Goal: Information Seeking & Learning: Learn about a topic

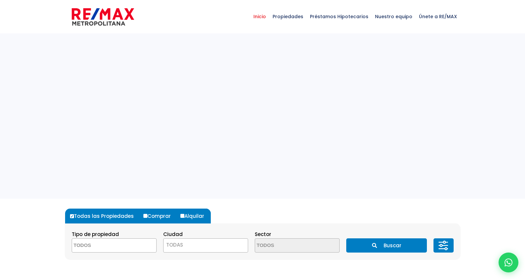
select select
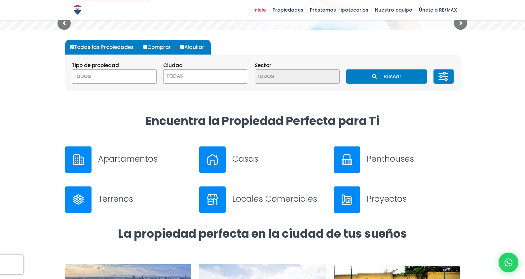
scroll to position [170, 0]
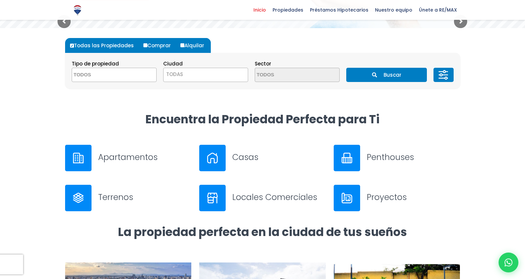
click at [123, 156] on h3 "Apartamentos" at bounding box center [144, 157] width 93 height 12
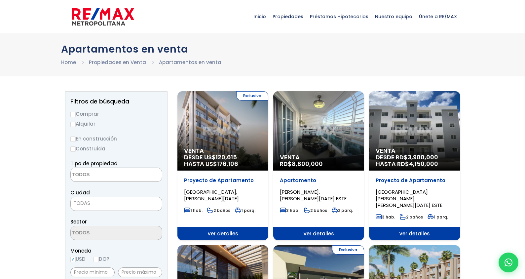
select select
click at [216, 144] on div "Exclusiva Venta DESDE US$ 120,615 HASTA US$ 176,106" at bounding box center [222, 130] width 91 height 79
